Goal: Information Seeking & Learning: Learn about a topic

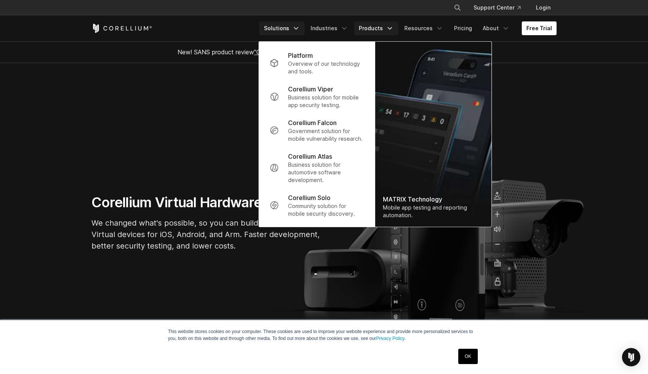
click at [283, 31] on link "Solutions" at bounding box center [281, 28] width 45 height 14
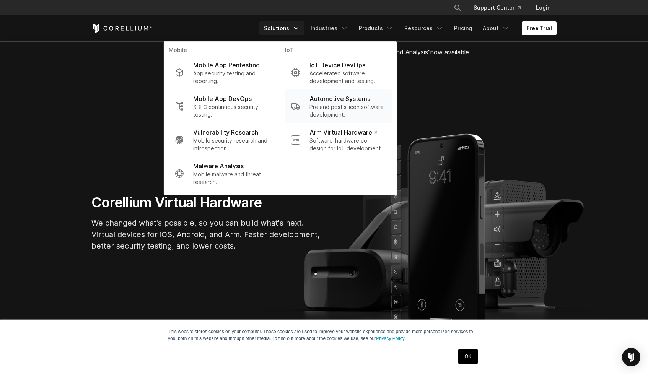
click at [326, 101] on p "Automotive Systems" at bounding box center [339, 98] width 61 height 9
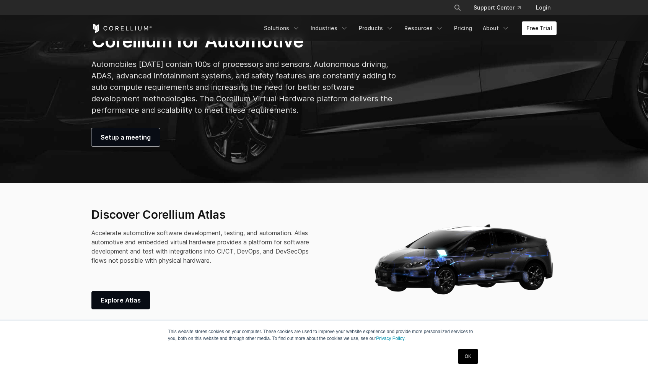
scroll to position [173, 0]
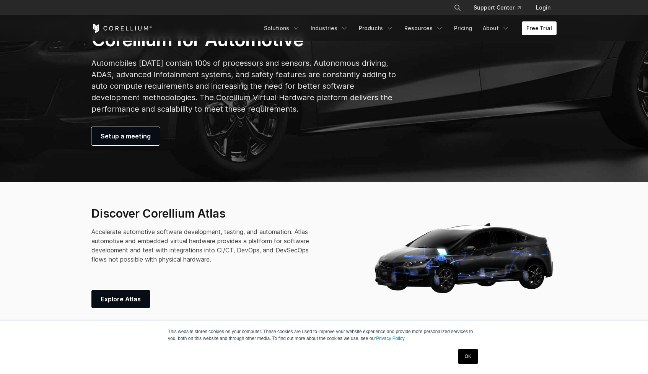
click at [465, 356] on link "OK" at bounding box center [468, 356] width 20 height 15
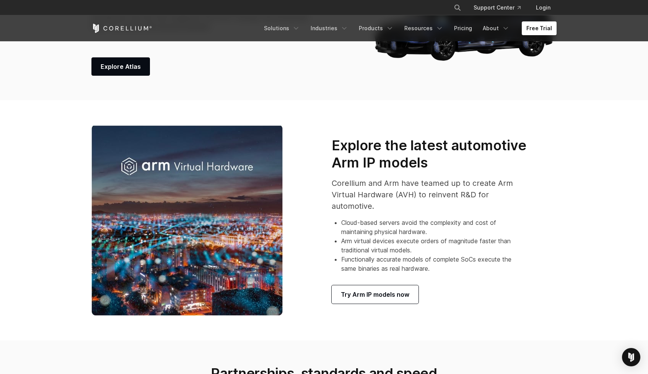
scroll to position [406, 0]
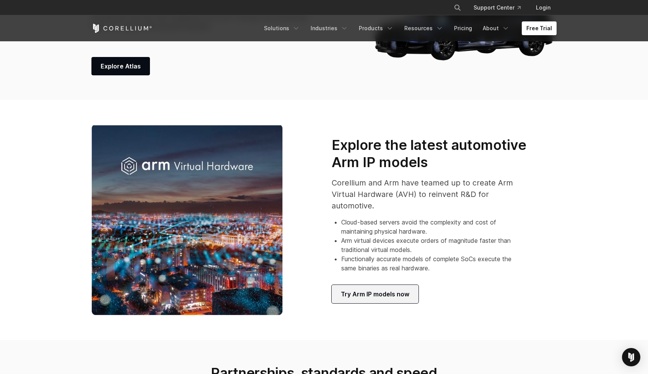
click at [380, 293] on span "Try Arm IP models now" at bounding box center [375, 293] width 68 height 9
click at [380, 28] on link "Products" at bounding box center [376, 28] width 44 height 14
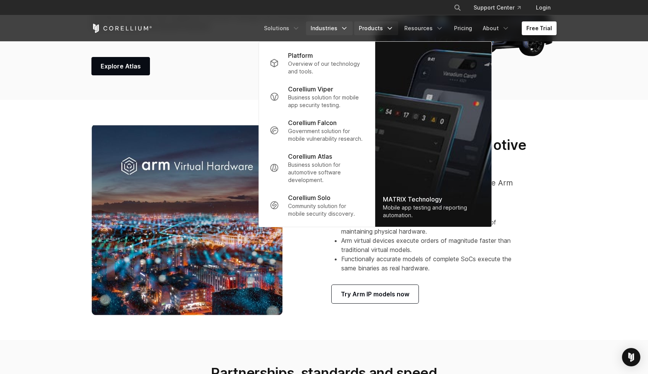
click at [324, 28] on link "Industries" at bounding box center [329, 28] width 47 height 14
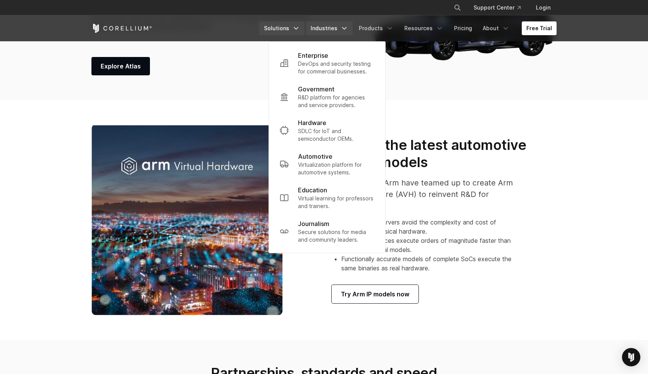
click at [292, 30] on link "Solutions" at bounding box center [281, 28] width 45 height 14
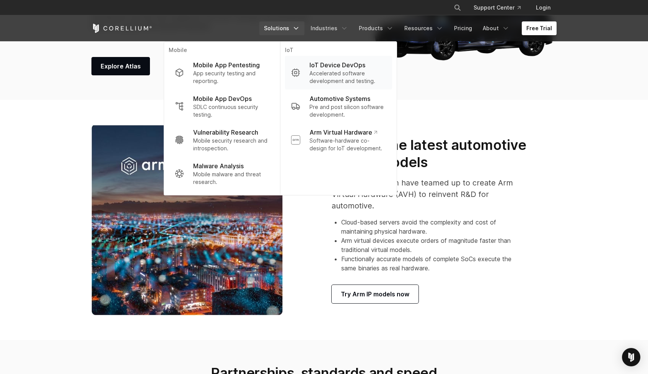
click at [336, 79] on p "Accelerated software development and testing." at bounding box center [347, 77] width 76 height 15
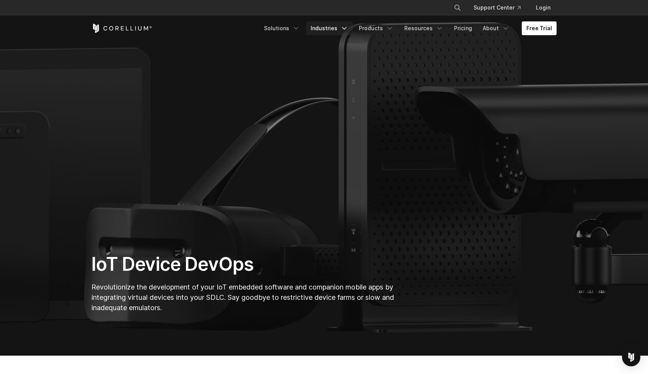
click at [326, 26] on link "Industries" at bounding box center [329, 28] width 47 height 14
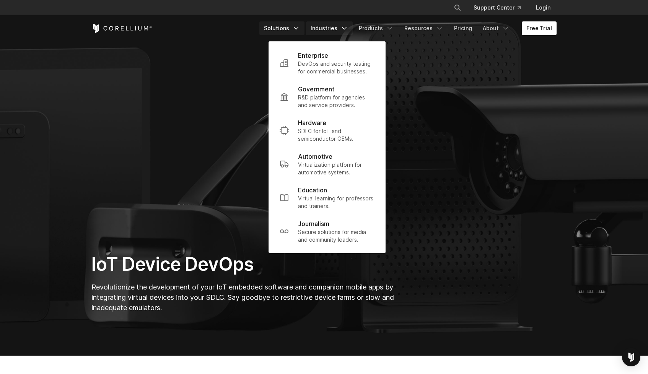
click at [281, 30] on link "Solutions" at bounding box center [281, 28] width 45 height 14
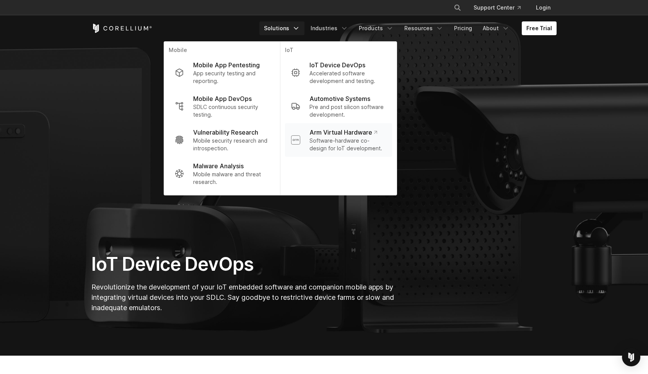
click at [349, 137] on p "Software-hardware co-design for IoT development." at bounding box center [347, 144] width 76 height 15
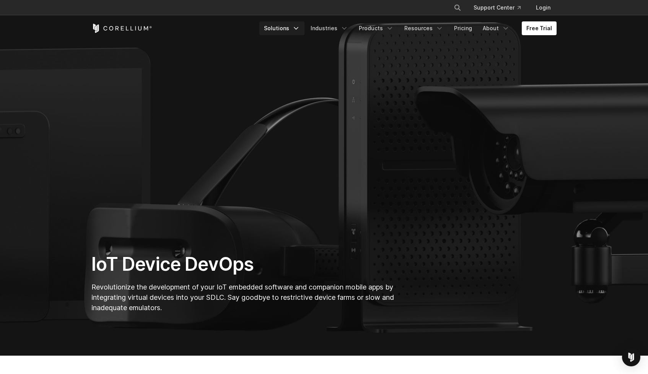
click at [297, 31] on link "Solutions" at bounding box center [281, 28] width 45 height 14
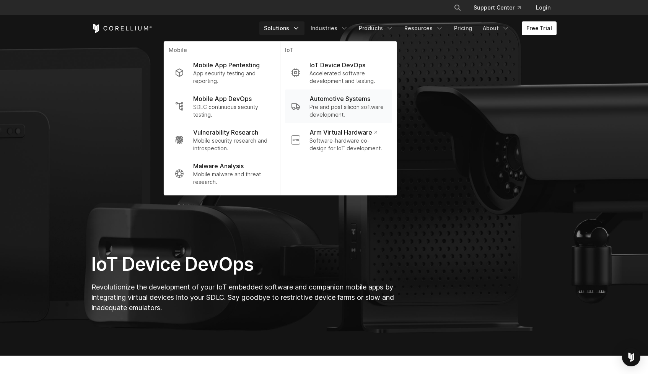
click at [339, 104] on p "Pre and post silicon software development." at bounding box center [347, 110] width 76 height 15
